Goal: Transaction & Acquisition: Purchase product/service

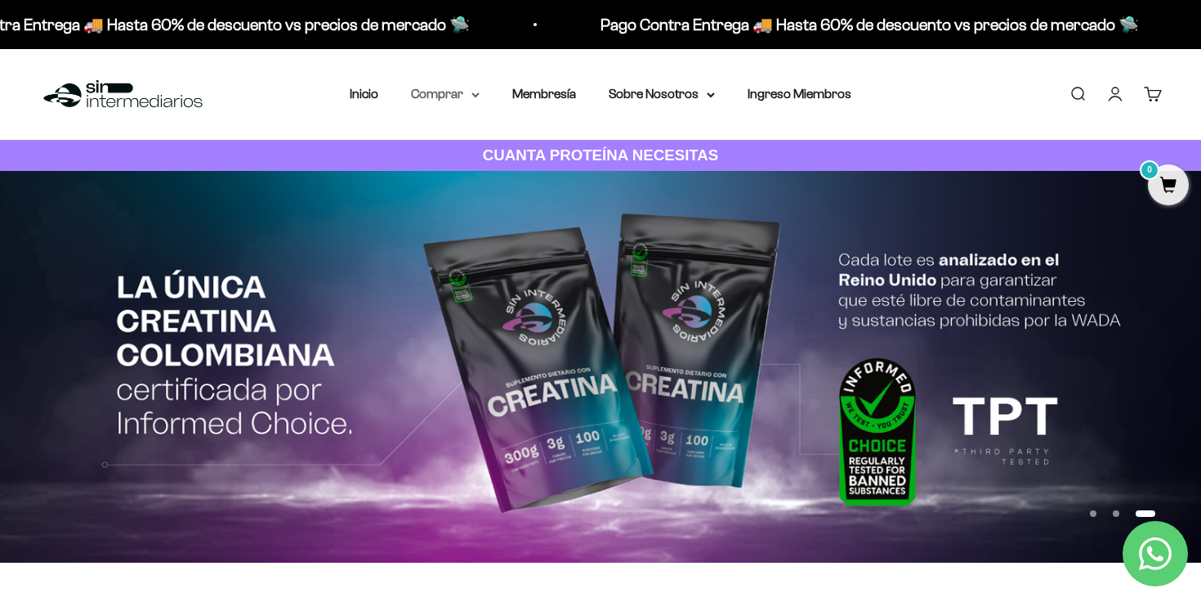
click at [444, 92] on summary "Comprar" at bounding box center [445, 93] width 69 height 21
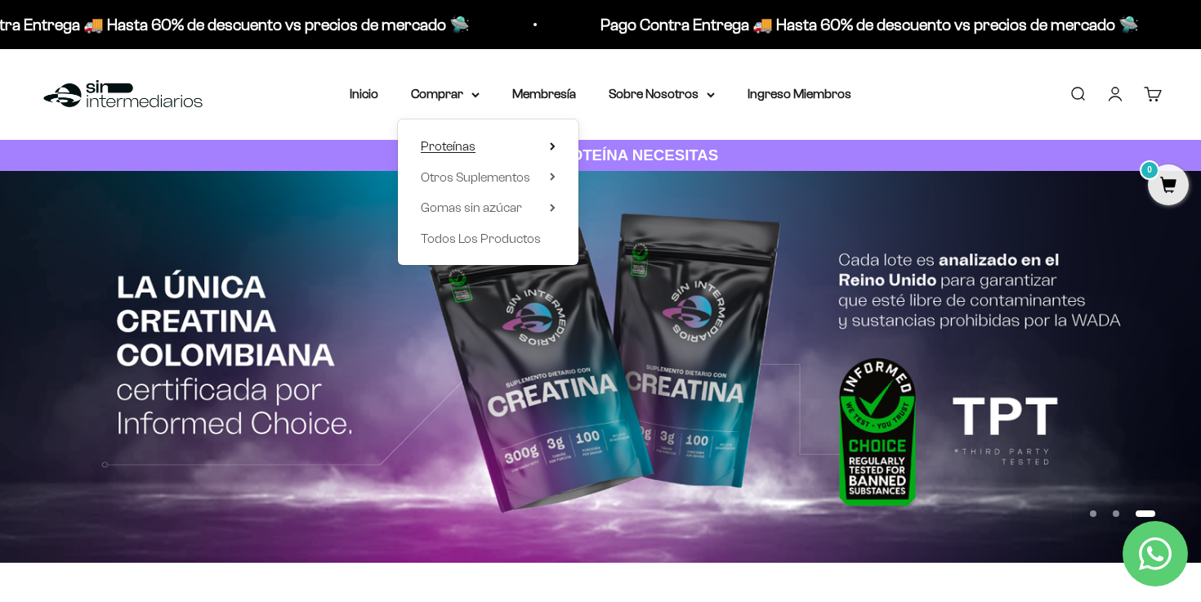
click at [483, 145] on summary "Proteínas" at bounding box center [488, 146] width 135 height 21
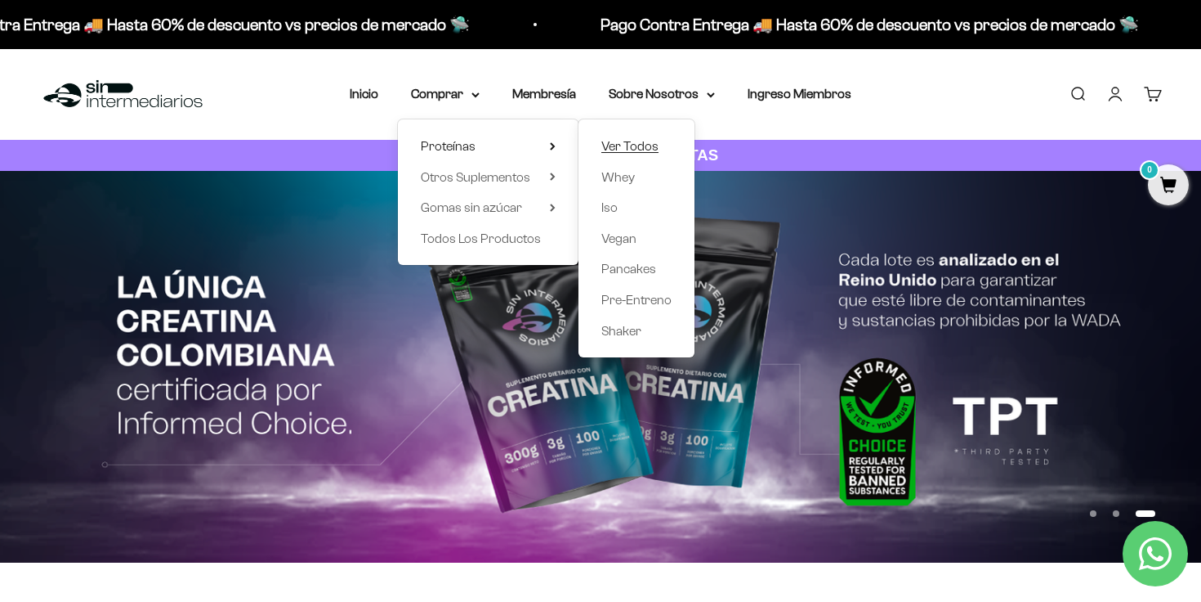
click at [633, 146] on span "Ver Todos" at bounding box center [630, 146] width 57 height 14
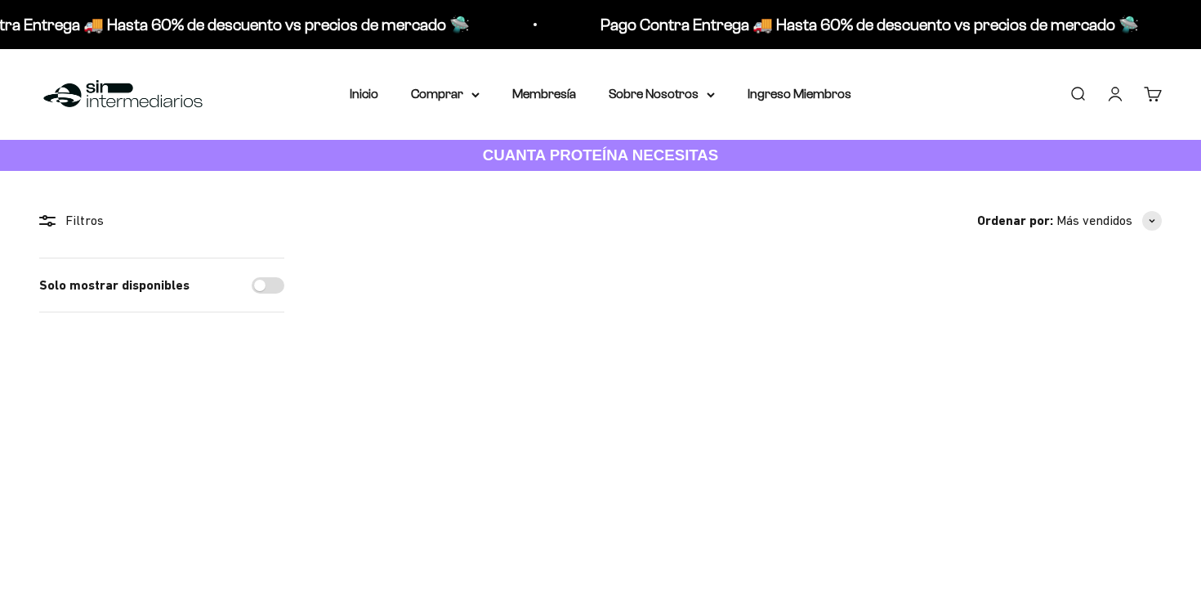
click at [416, 307] on img at bounding box center [400, 333] width 152 height 152
click at [457, 391] on span at bounding box center [457, 391] width 16 height 19
click at [444, 331] on span "Vainilla / 1 libra (460g)" at bounding box center [400, 328] width 95 height 12
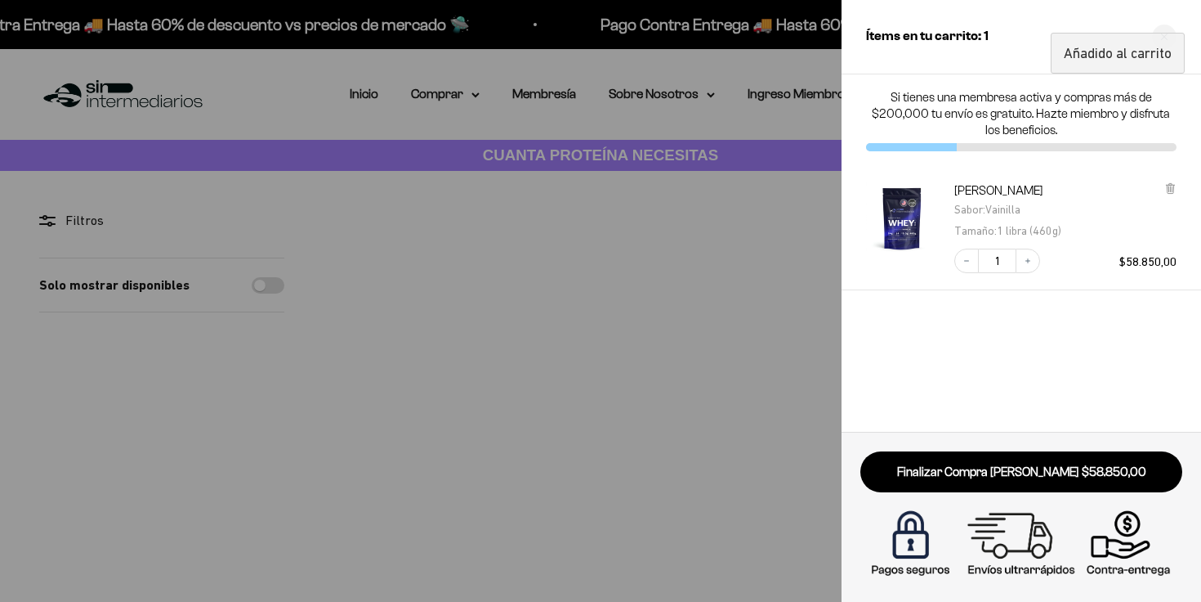
click at [572, 344] on div at bounding box center [600, 301] width 1201 height 602
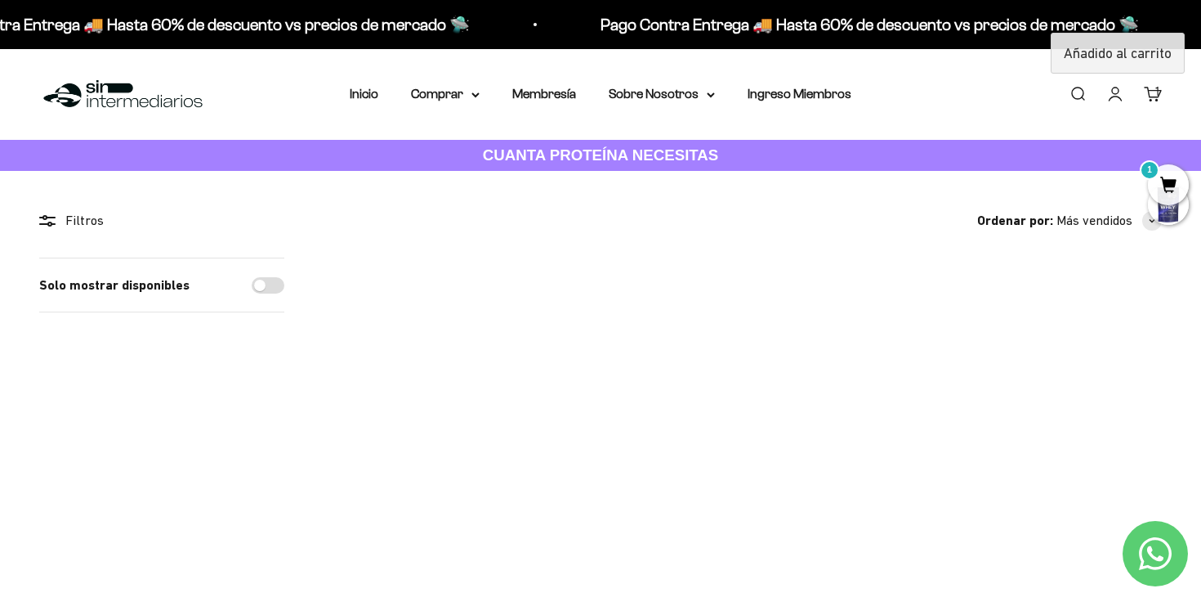
click at [576, 344] on img at bounding box center [571, 333] width 152 height 152
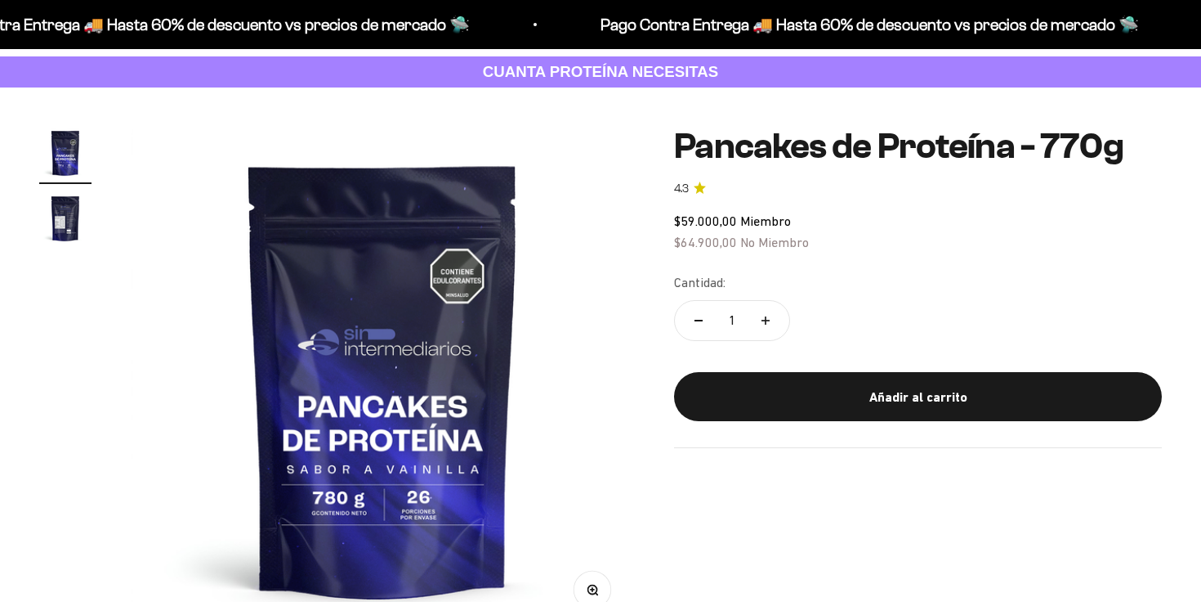
click at [64, 220] on img "Ir al artículo 2" at bounding box center [65, 218] width 52 height 52
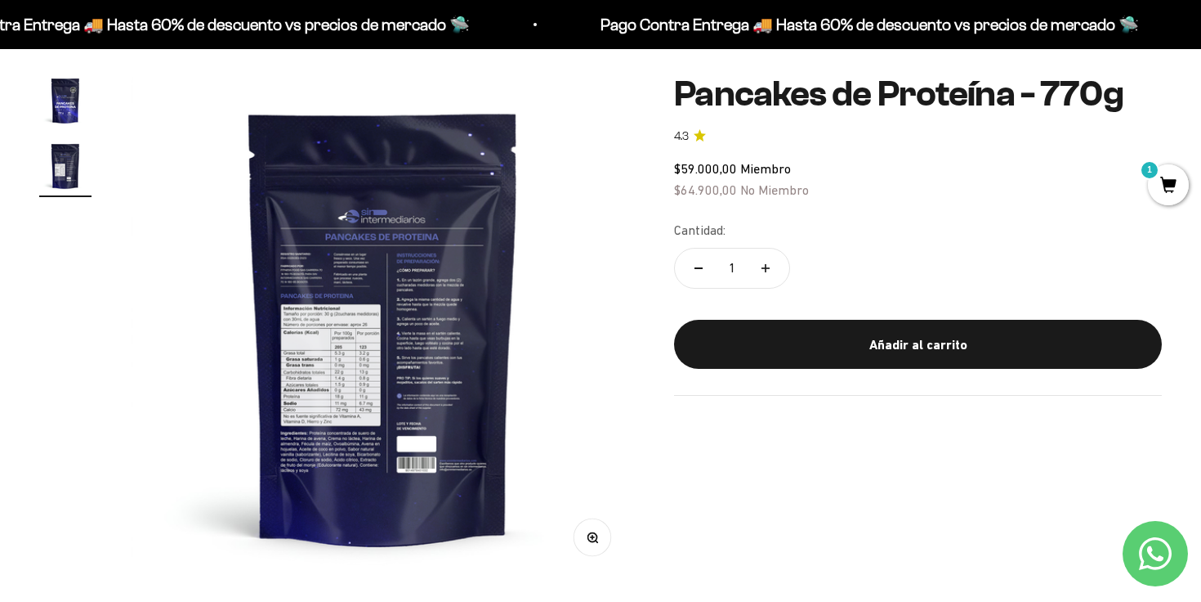
scroll to position [136, 0]
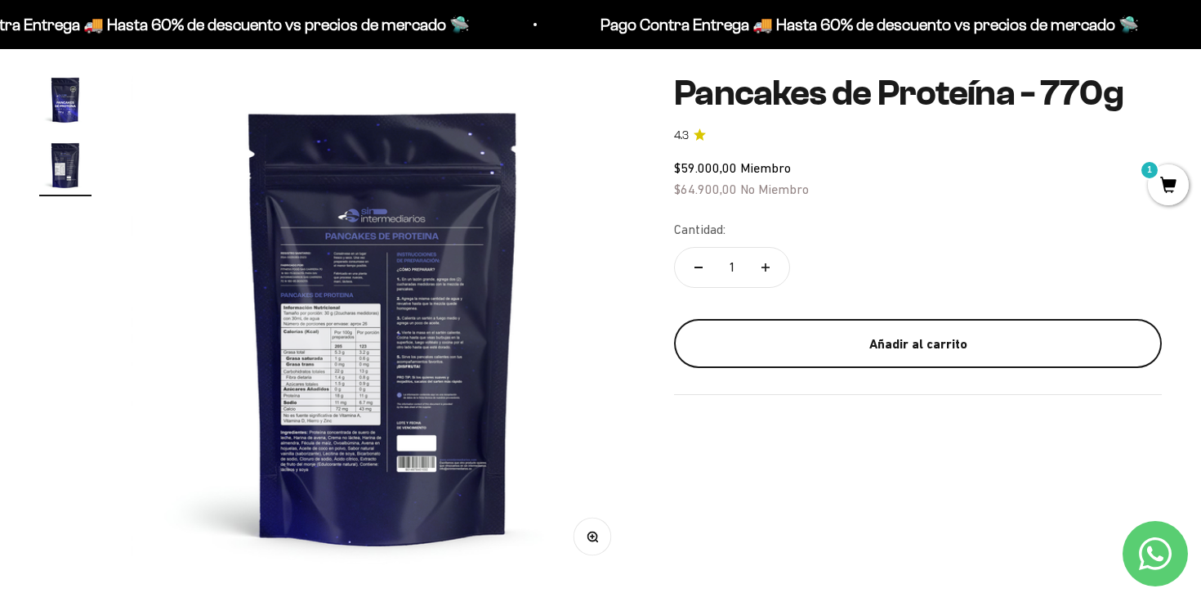
click at [928, 333] on button "Añadir al carrito" at bounding box center [918, 343] width 488 height 49
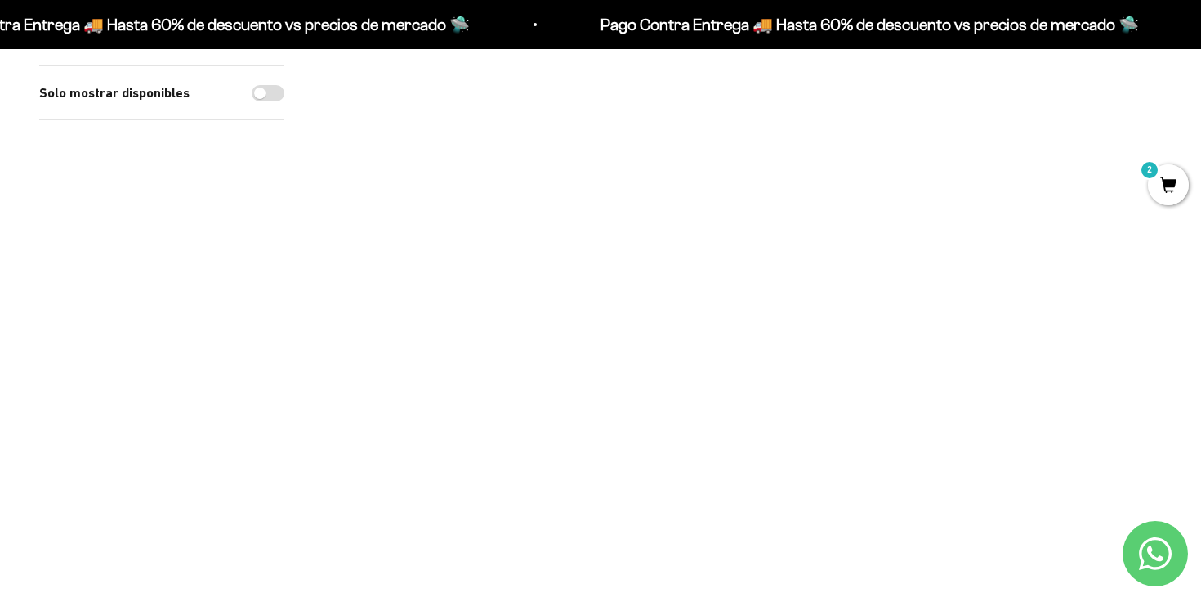
scroll to position [509, 0]
click at [803, 208] on div at bounding box center [801, 199] width 29 height 29
click at [780, 151] on span "Chocolate / 1 libra (460g)" at bounding box center [744, 155] width 112 height 12
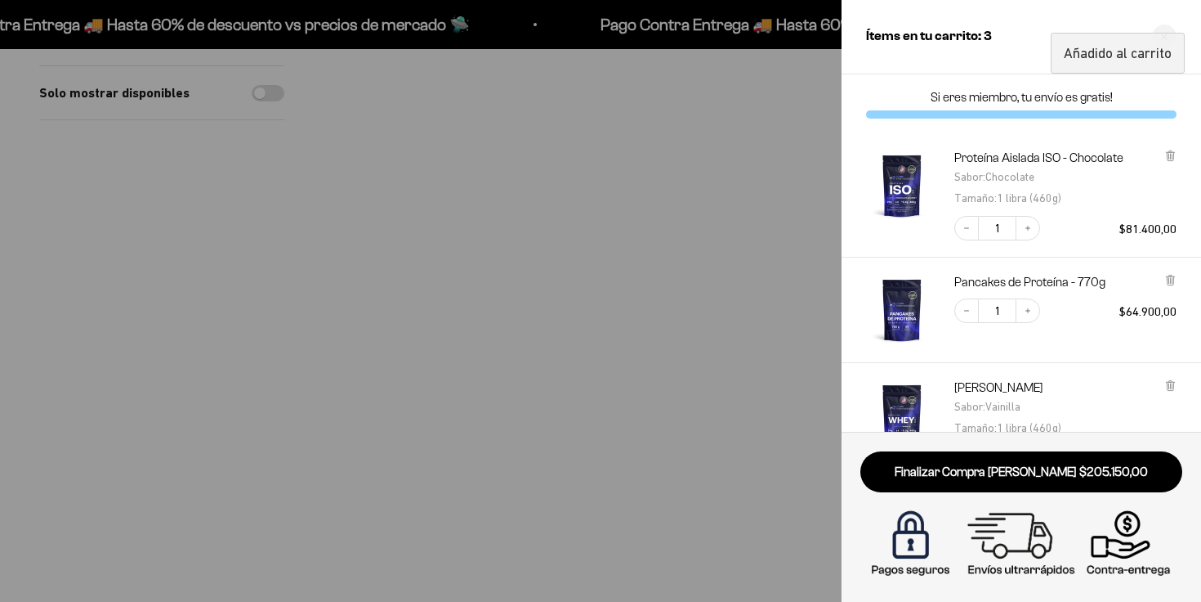
click at [761, 399] on div at bounding box center [600, 301] width 1201 height 602
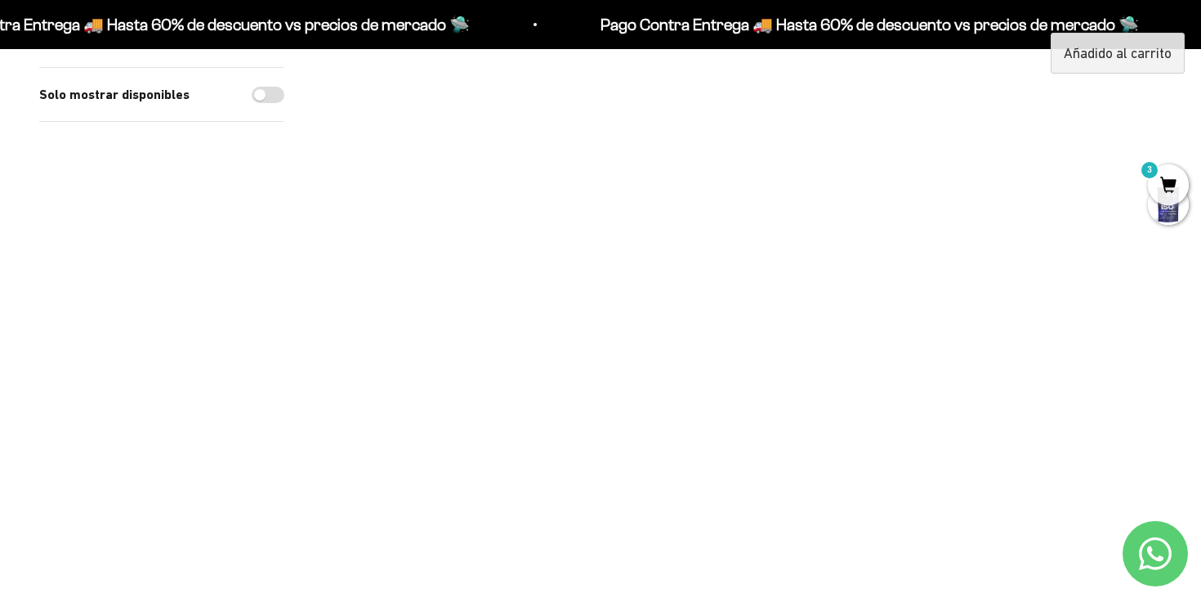
scroll to position [0, 0]
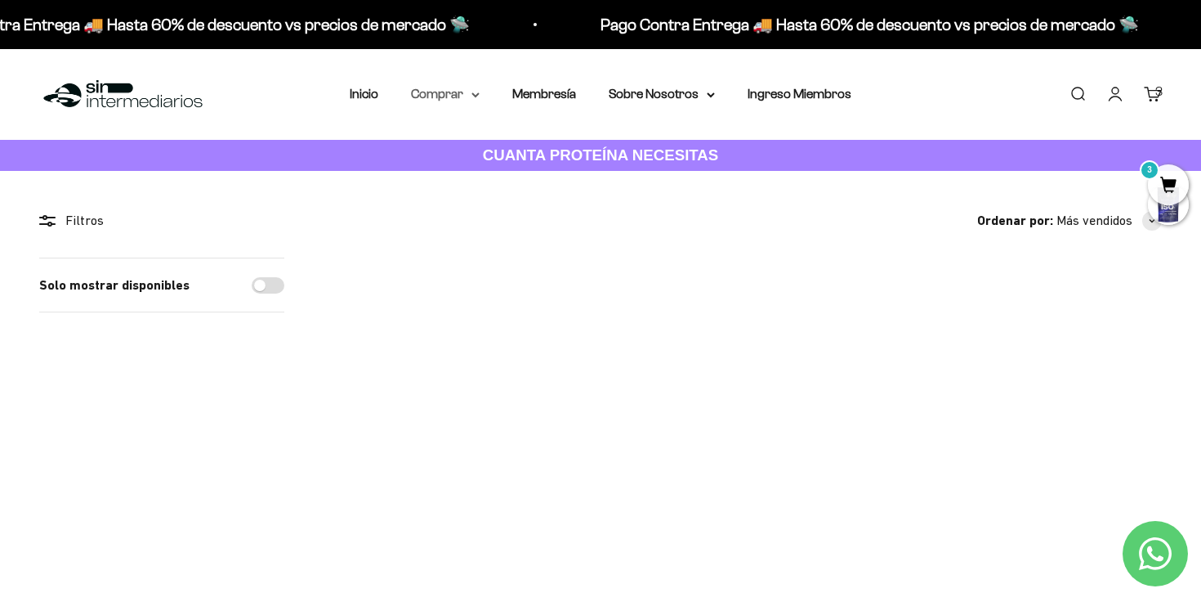
click at [456, 91] on summary "Comprar" at bounding box center [445, 93] width 69 height 21
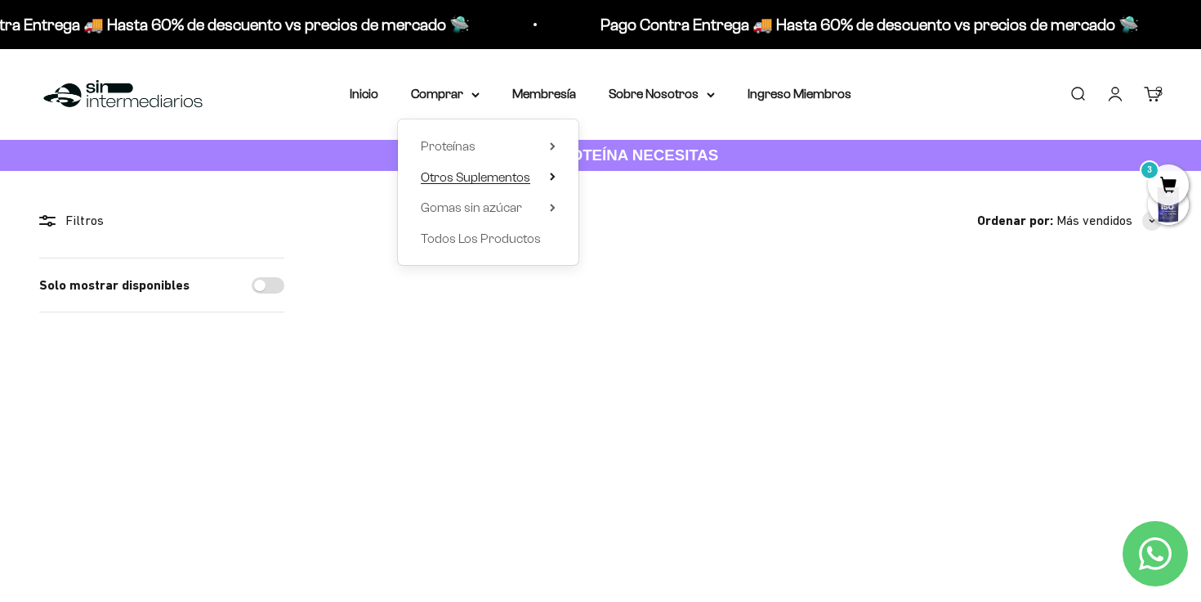
click at [483, 175] on span "Otros Suplementos" at bounding box center [476, 177] width 110 height 14
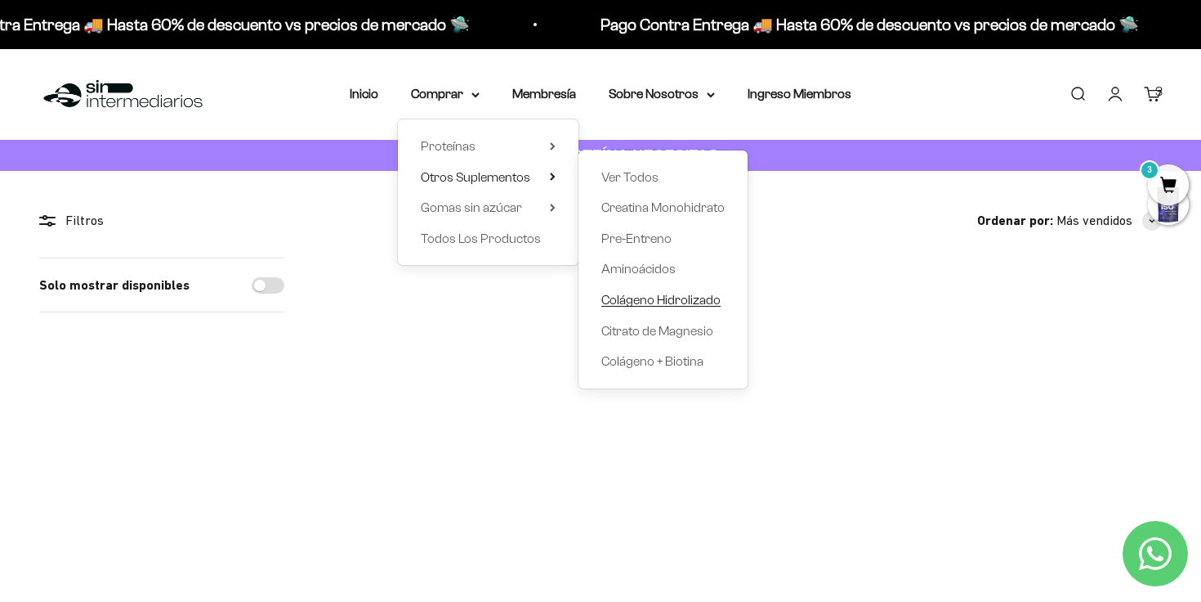
click at [661, 300] on span "Colágeno Hidrolizado" at bounding box center [661, 300] width 119 height 14
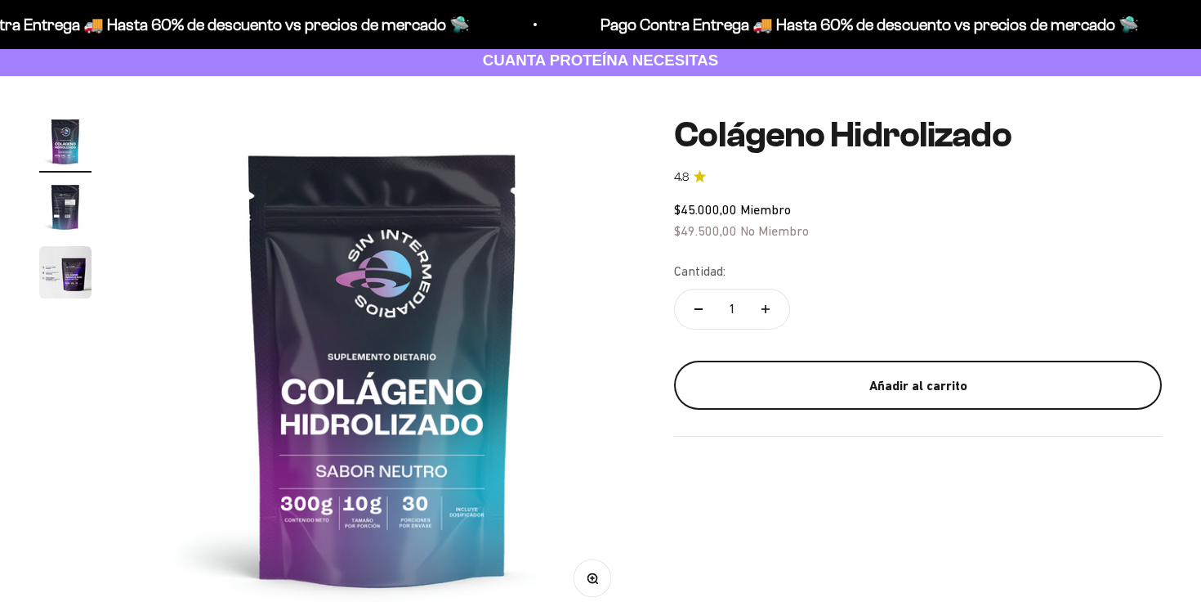
click at [823, 392] on div "Añadir al carrito" at bounding box center [918, 385] width 423 height 21
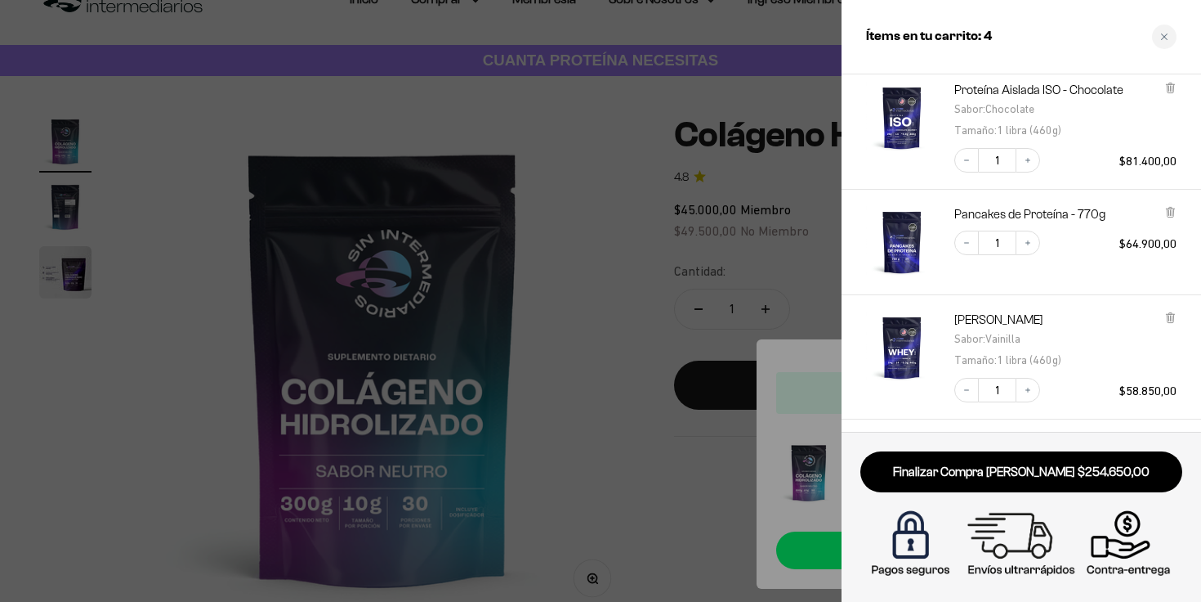
scroll to position [187, 0]
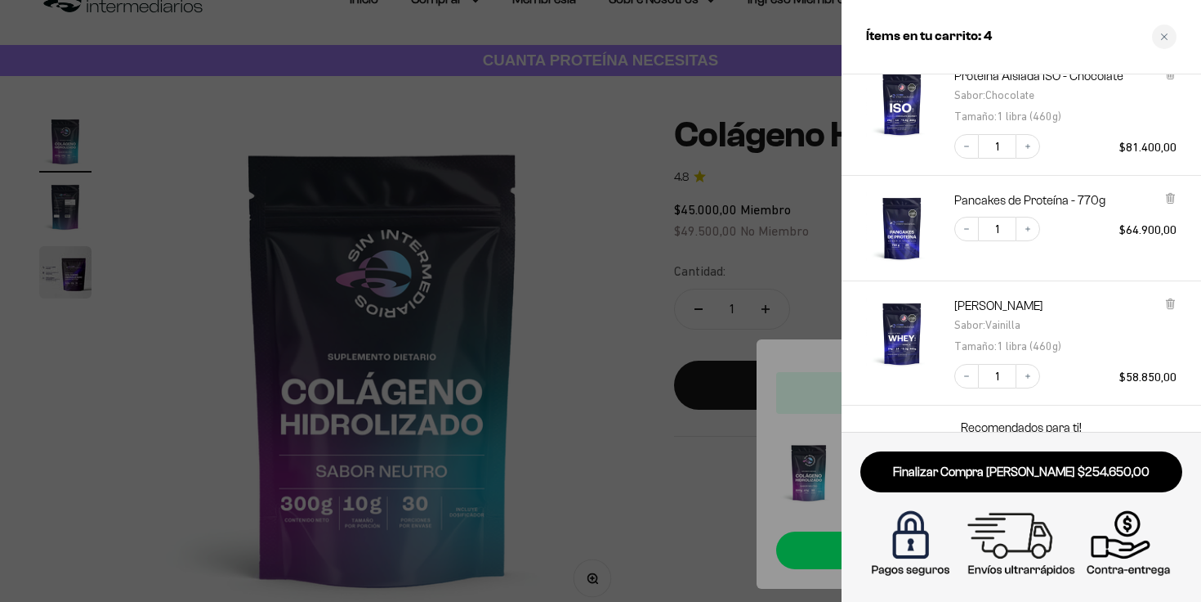
click at [665, 338] on div at bounding box center [600, 301] width 1201 height 602
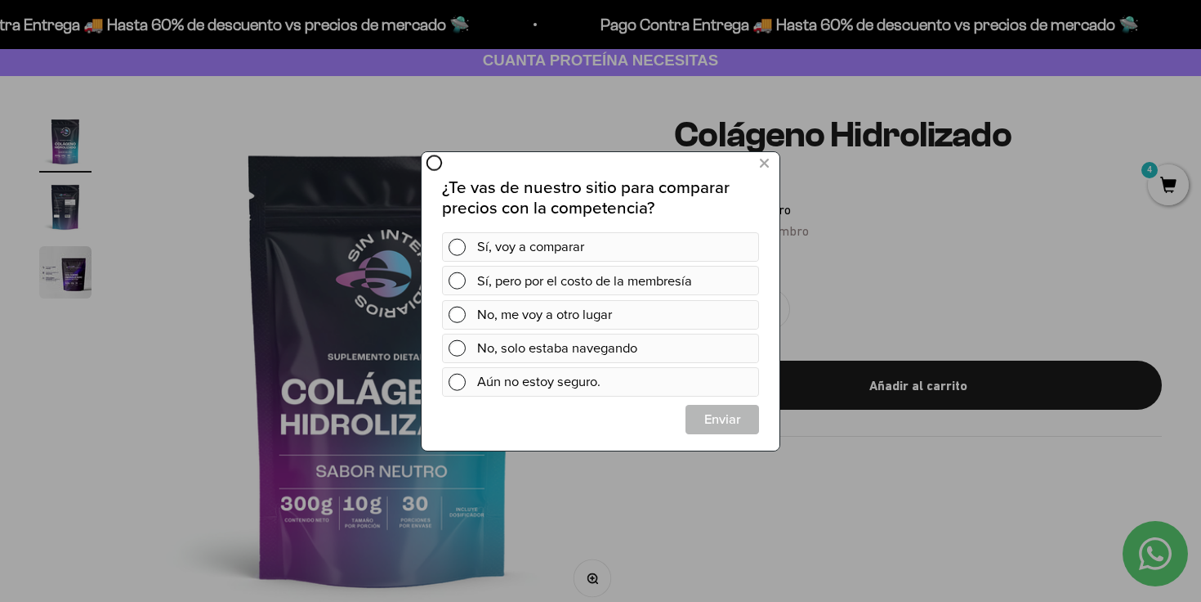
scroll to position [0, 0]
click at [765, 164] on icon at bounding box center [764, 163] width 9 height 22
